Goal: Transaction & Acquisition: Purchase product/service

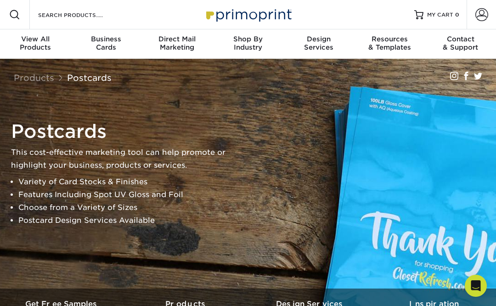
click at [80, 80] on link "Postcards" at bounding box center [89, 78] width 45 height 10
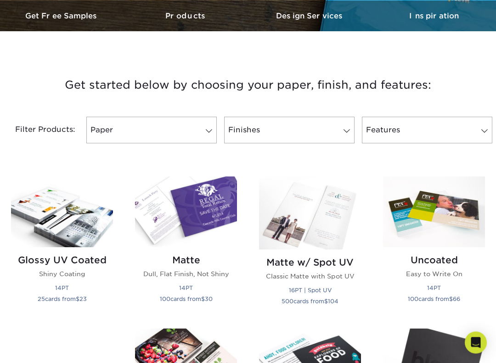
scroll to position [288, 0]
click at [197, 131] on link "Paper" at bounding box center [151, 130] width 130 height 27
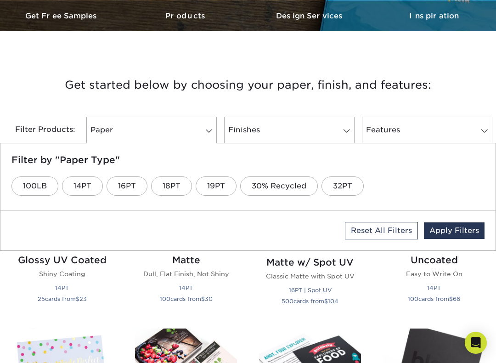
click at [134, 188] on link "16PT" at bounding box center [126, 185] width 41 height 19
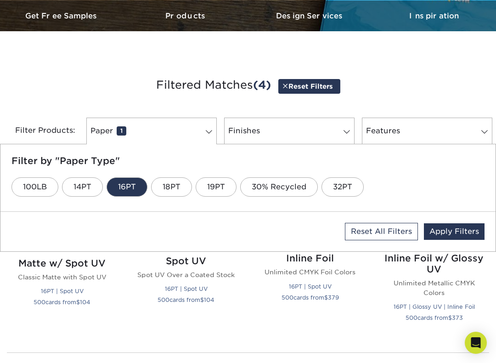
click at [306, 134] on link "Finishes 0" at bounding box center [289, 130] width 130 height 27
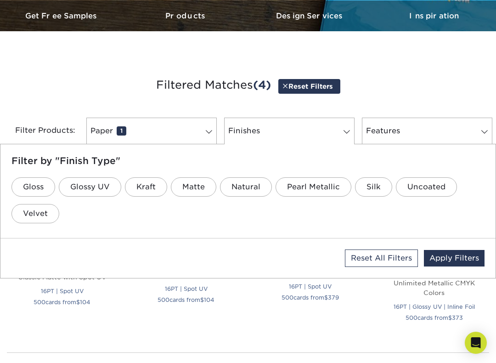
click at [196, 185] on link "Matte" at bounding box center [193, 186] width 45 height 19
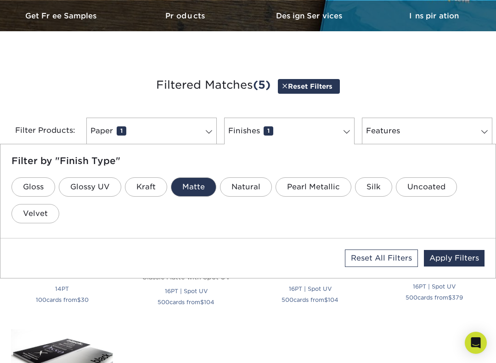
click at [421, 134] on link "Features 0" at bounding box center [427, 130] width 130 height 27
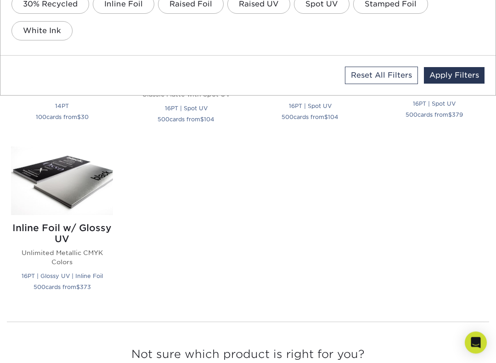
scroll to position [471, 0]
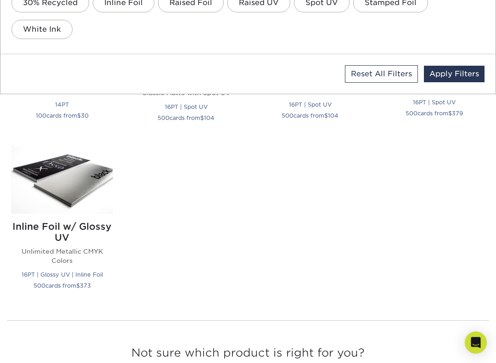
click at [468, 74] on link "Apply Filters" at bounding box center [454, 74] width 61 height 17
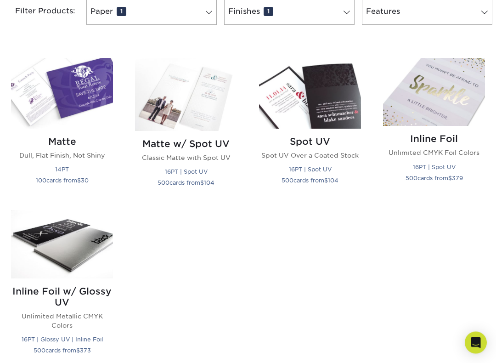
scroll to position [402, 0]
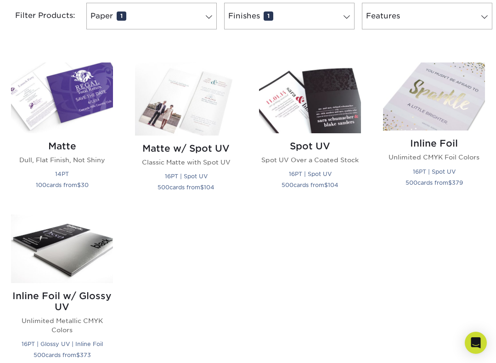
click at [58, 148] on h2 "Matte" at bounding box center [62, 145] width 102 height 11
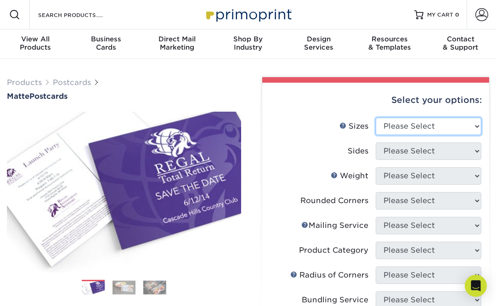
click at [446, 126] on select "Please Select 1.5" x 7" 2" x 4" 2" x 6" 2" x 7" 2" x 8" 2.12" x 5.5" 2.125" x 5…" at bounding box center [428, 125] width 106 height 17
select select "5.00x7.00"
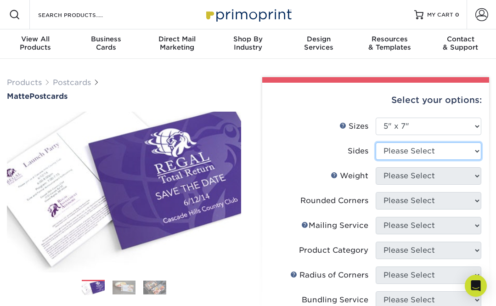
click at [443, 152] on select "Please Select Print Both Sides Print Front Only" at bounding box center [428, 150] width 106 height 17
select select "13abbda7-1d64-4f25-8bb2-c179b224825d"
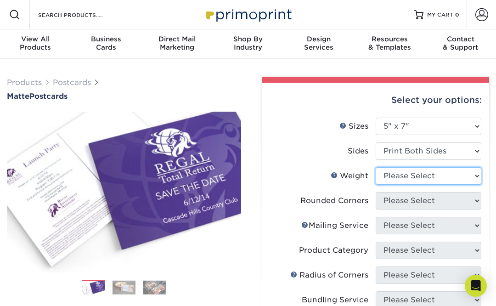
click at [452, 176] on select "Please Select 14PT 16PT" at bounding box center [428, 175] width 106 height 17
select select "16PT"
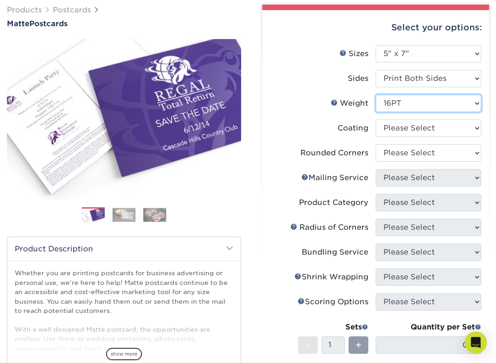
scroll to position [73, 0]
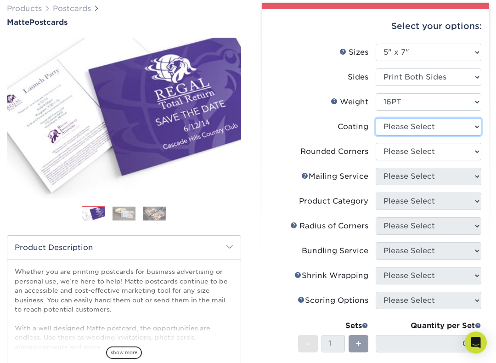
click at [449, 127] on select at bounding box center [428, 126] width 106 height 17
select select "121bb7b5-3b4d-429f-bd8d-bbf80e953313"
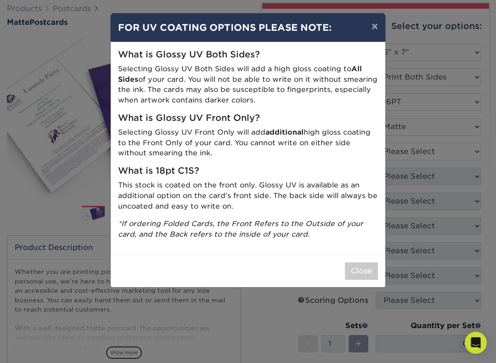
click at [366, 264] on button "Close" at bounding box center [361, 270] width 33 height 17
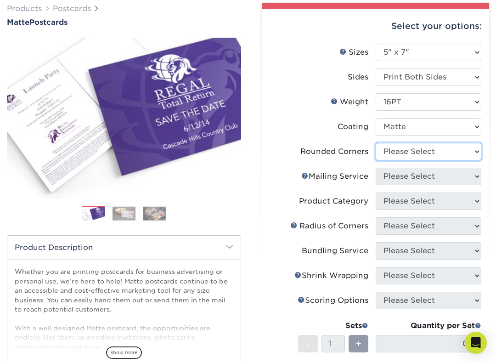
click at [451, 152] on select "Please Select Yes - Round 4 Corners No" at bounding box center [428, 151] width 106 height 17
select select "0"
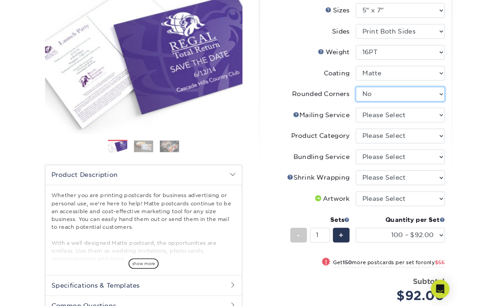
scroll to position [0, 0]
